Goal: Ask a question

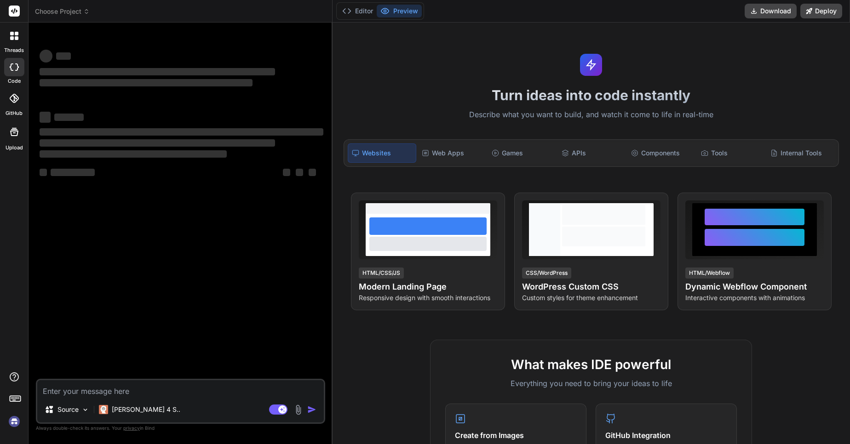
type textarea "x"
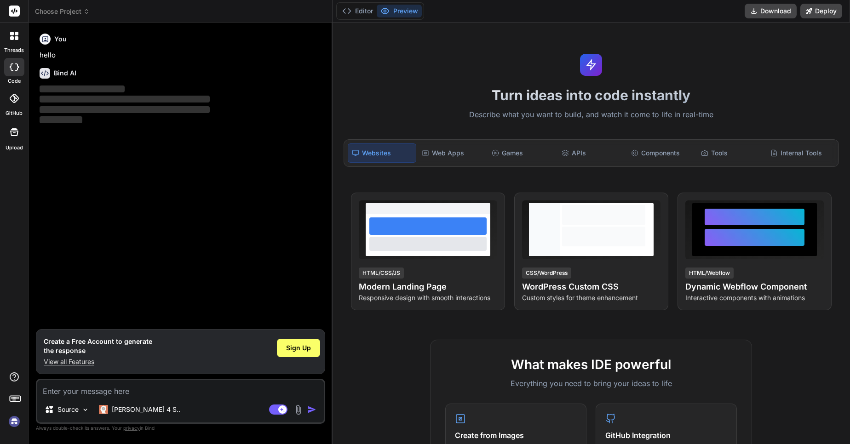
click at [49, 395] on textarea at bounding box center [180, 388] width 286 height 17
type textarea "H"
type textarea "x"
type textarea "Hi"
type textarea "x"
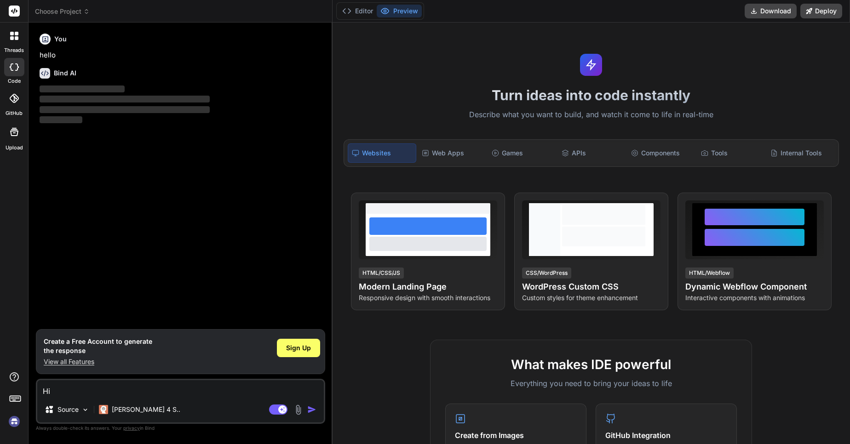
type textarea "Hi"
type textarea "x"
type textarea "Hi H"
type textarea "x"
type textarea "Hi [PERSON_NAME]"
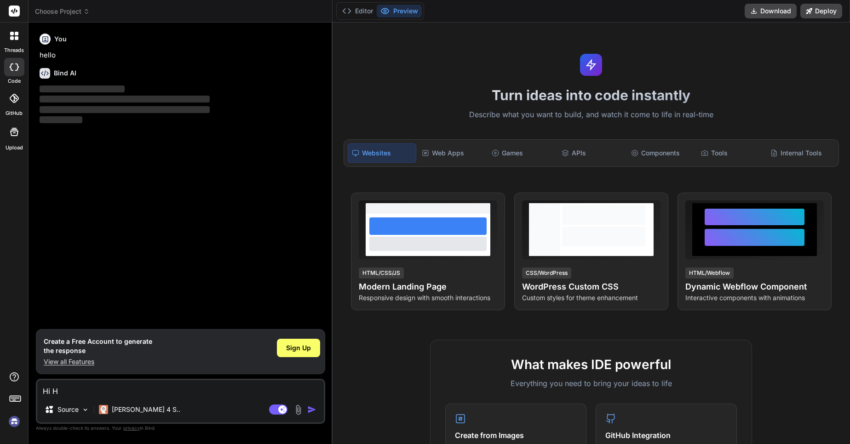
type textarea "x"
type textarea "Hi How"
type textarea "x"
type textarea "Hi How"
type textarea "x"
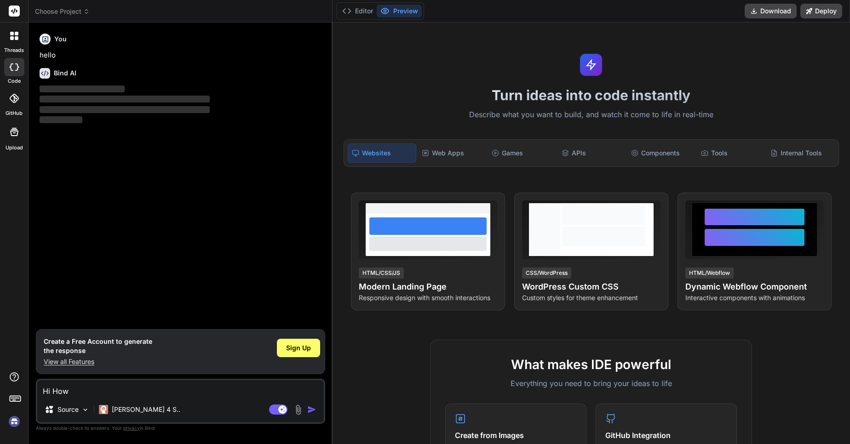
type textarea "Hi How a"
type textarea "x"
type textarea "Hi How ar"
type textarea "x"
type textarea "Hi How are"
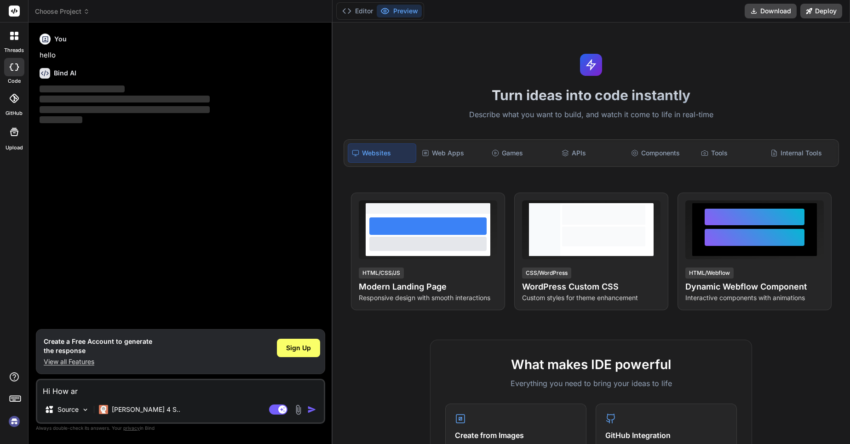
type textarea "x"
type textarea "Hi How are"
type textarea "x"
type textarea "Hi How are y"
type textarea "x"
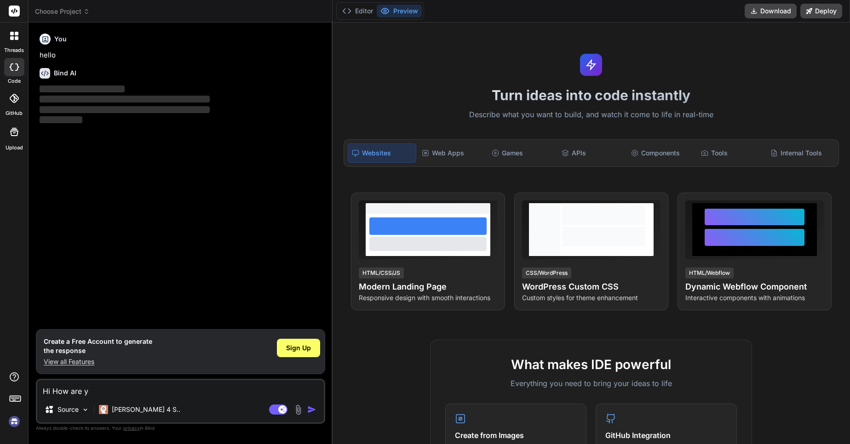
type textarea "Hi How are yo"
type textarea "x"
type textarea "Hi How are you"
type textarea "x"
type textarea "Hi How are you"
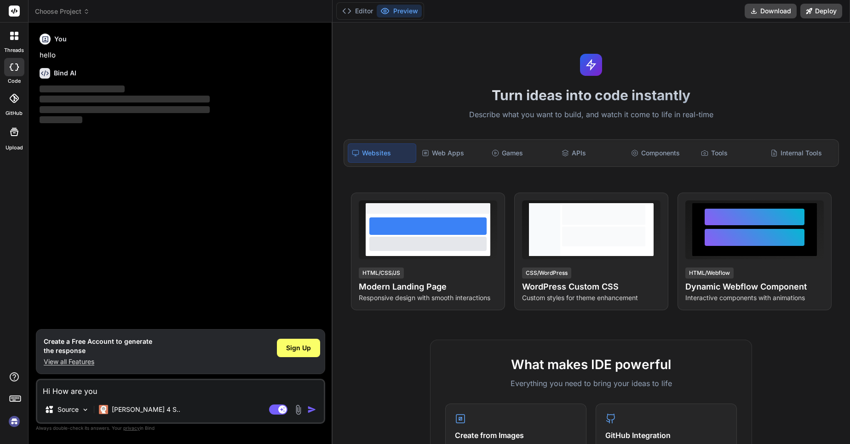
click at [311, 405] on img "button" at bounding box center [311, 409] width 9 height 9
click at [308, 406] on img "button" at bounding box center [311, 409] width 9 height 9
click at [60, 362] on p "View all Features" at bounding box center [98, 361] width 109 height 9
